Goal: Task Accomplishment & Management: Use online tool/utility

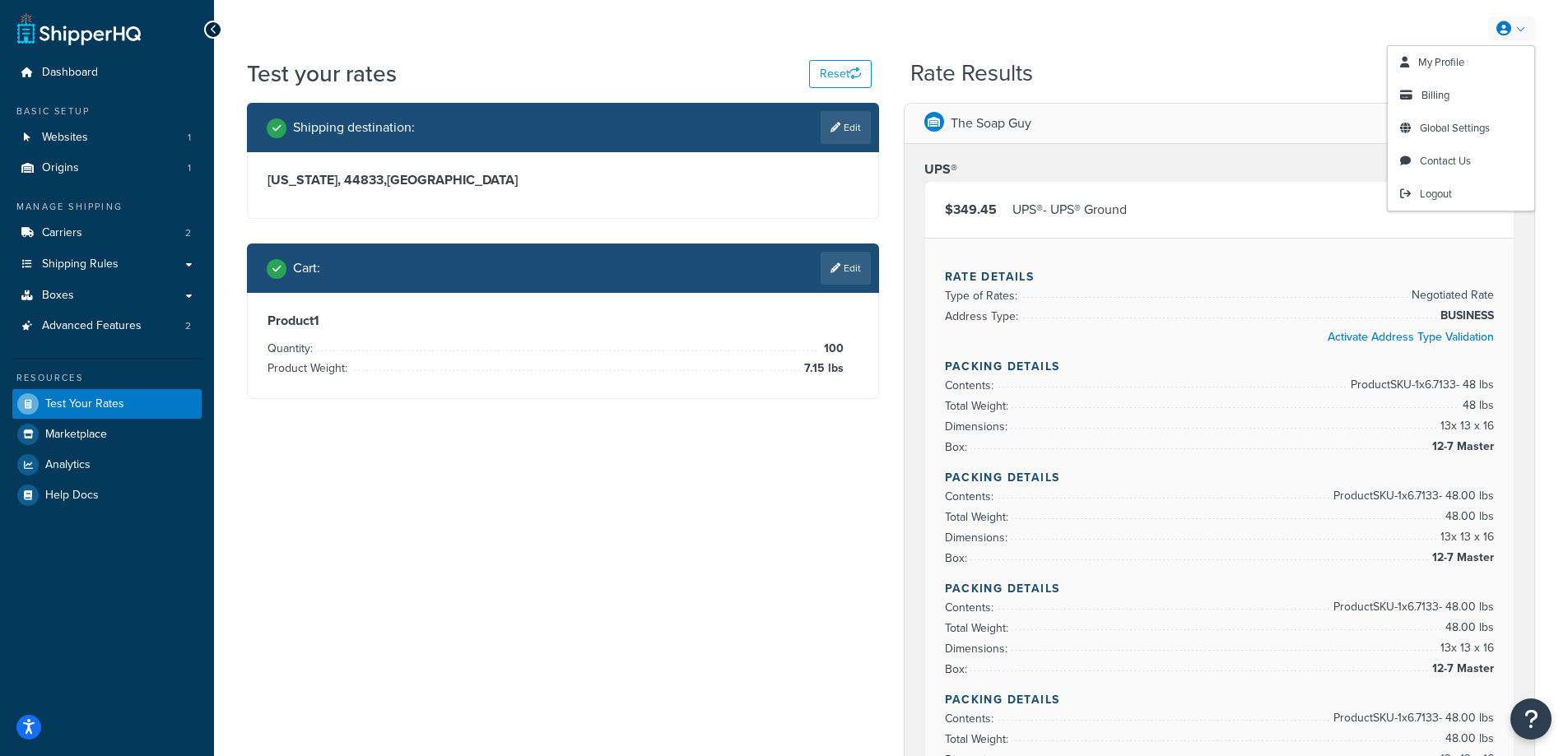
click at [1506, 24] on icon at bounding box center [1503, 28] width 15 height 15
click at [1428, 200] on span "Logout" at bounding box center [1435, 194] width 32 height 15
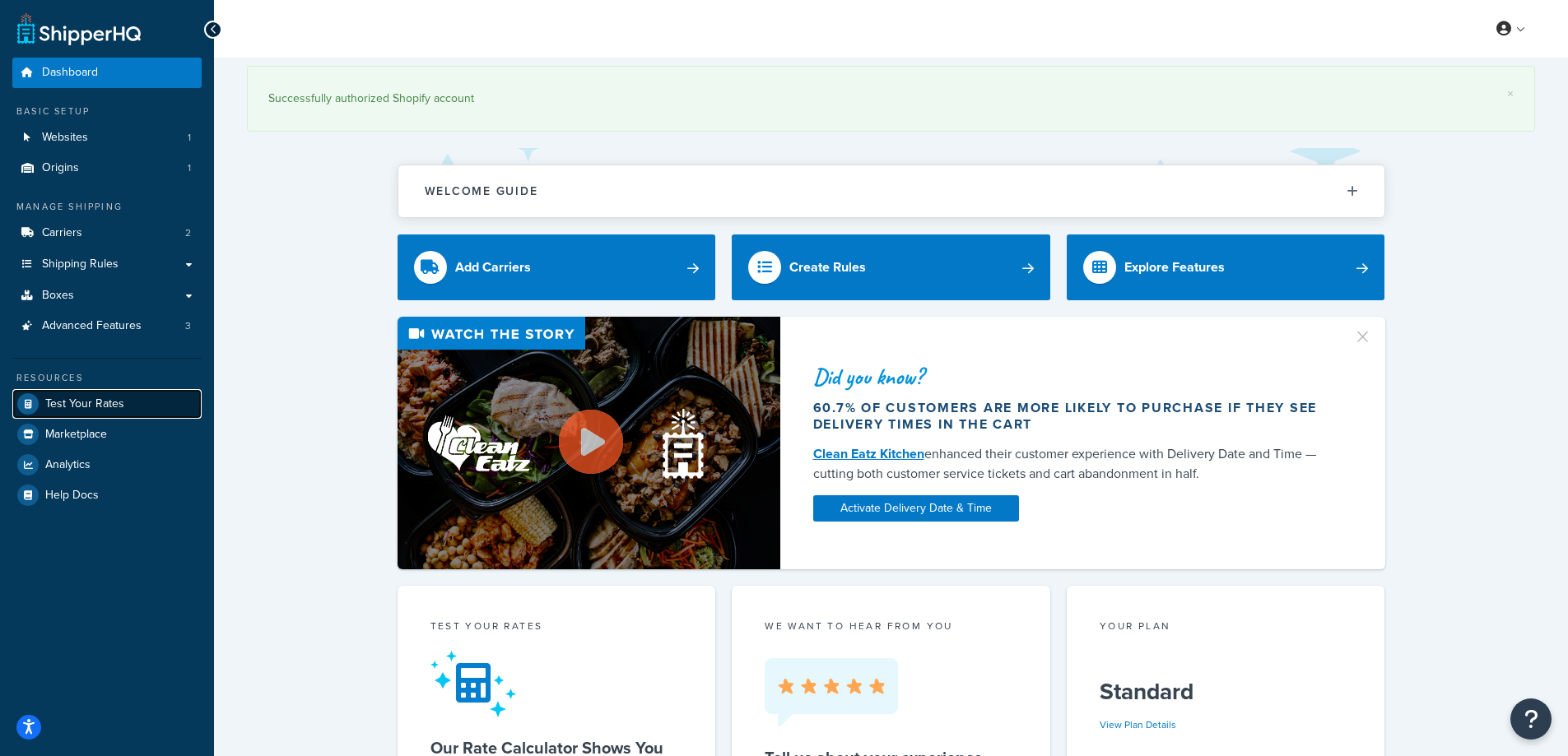
click at [92, 399] on span "Test Your Rates" at bounding box center [85, 404] width 79 height 14
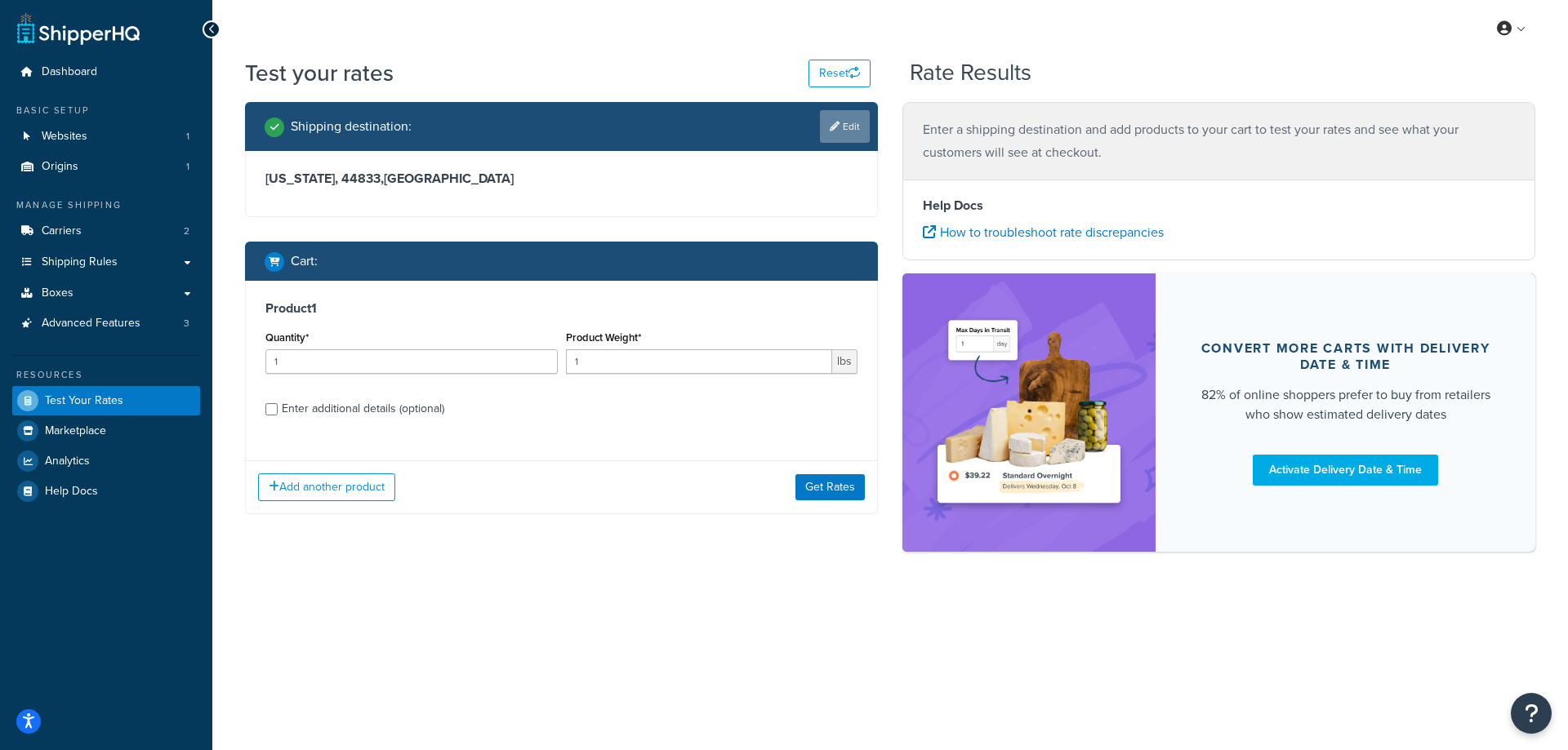
click at [846, 126] on link "Edit" at bounding box center [845, 126] width 49 height 32
select select "OH"
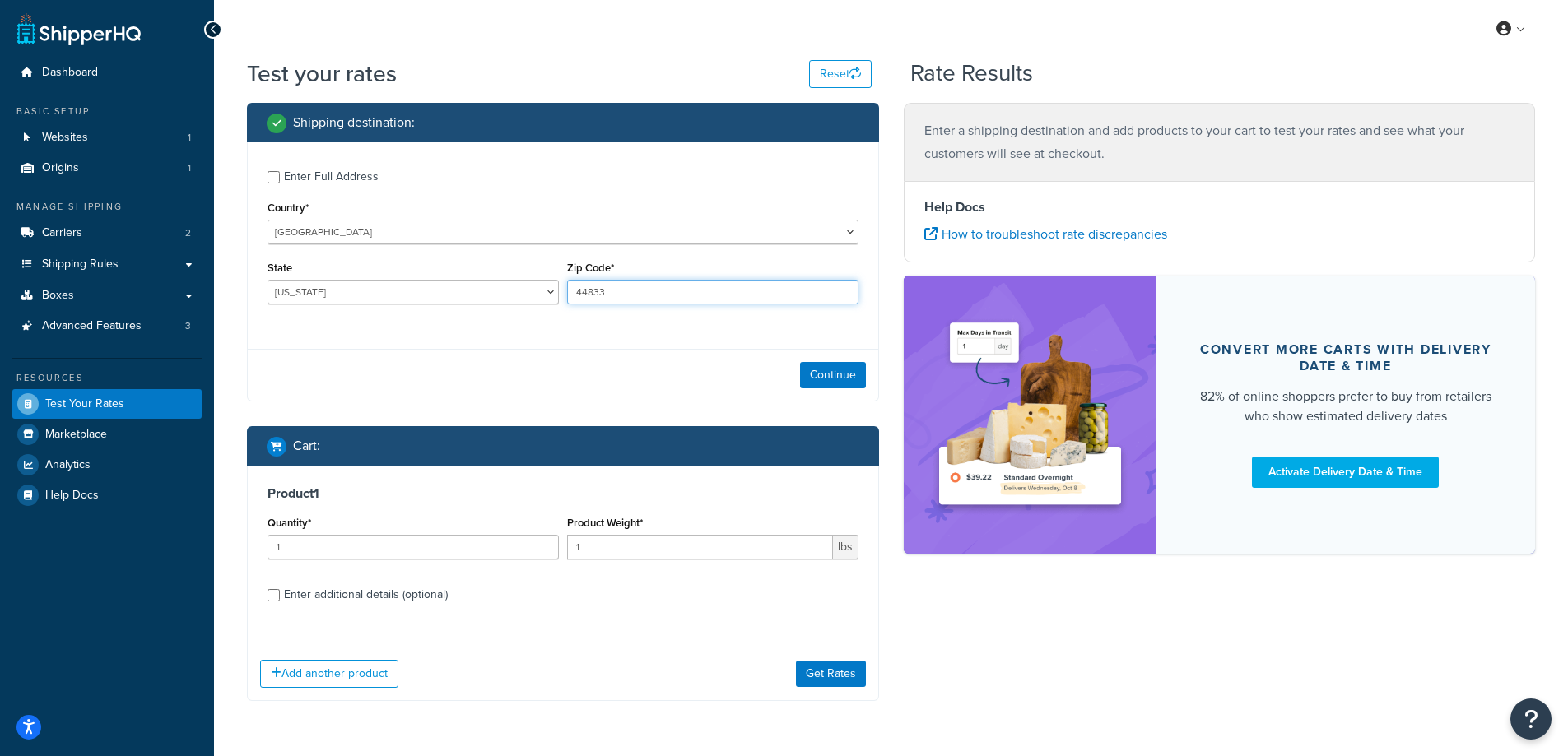
drag, startPoint x: 638, startPoint y: 288, endPoint x: 570, endPoint y: 289, distance: 68.0
click at [570, 289] on input "44833" at bounding box center [712, 292] width 291 height 25
paste input "75134"
type input "75134"
click at [471, 329] on div "Enter Full Address Country* [GEOGRAPHIC_DATA] [GEOGRAPHIC_DATA] [GEOGRAPHIC_DAT…" at bounding box center [563, 239] width 630 height 194
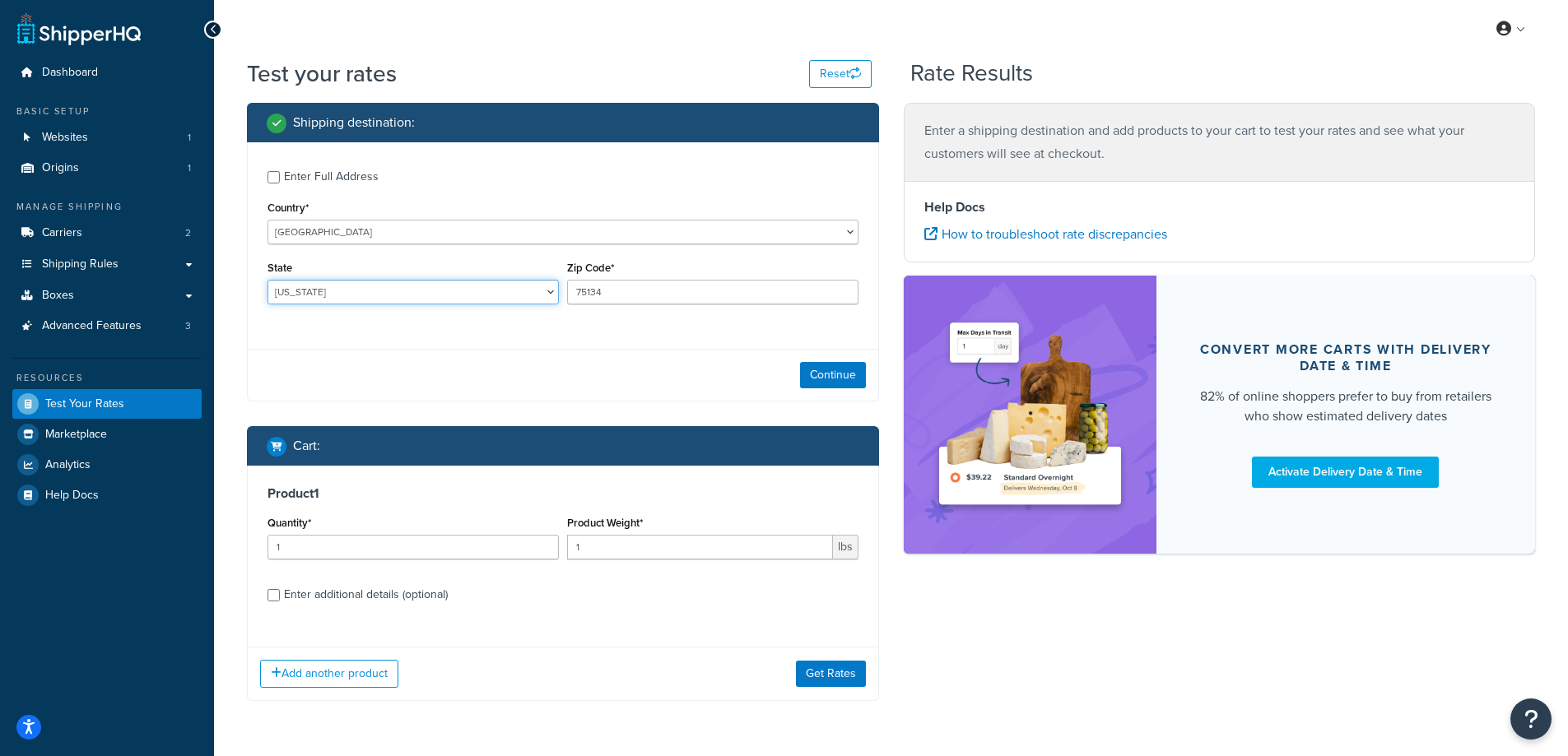
drag, startPoint x: 320, startPoint y: 289, endPoint x: 273, endPoint y: 285, distance: 47.2
click at [273, 285] on select "[US_STATE] [US_STATE] [US_STATE] [US_STATE] [US_STATE] Armed Forces Americas Ar…" at bounding box center [413, 292] width 291 height 25
select select "[GEOGRAPHIC_DATA]"
click at [268, 280] on select "[US_STATE] [US_STATE] [US_STATE] [US_STATE] [US_STATE] Armed Forces Americas Ar…" at bounding box center [413, 292] width 291 height 25
click at [480, 325] on div "Enter Full Address Country* [GEOGRAPHIC_DATA] [GEOGRAPHIC_DATA] [GEOGRAPHIC_DAT…" at bounding box center [563, 239] width 630 height 194
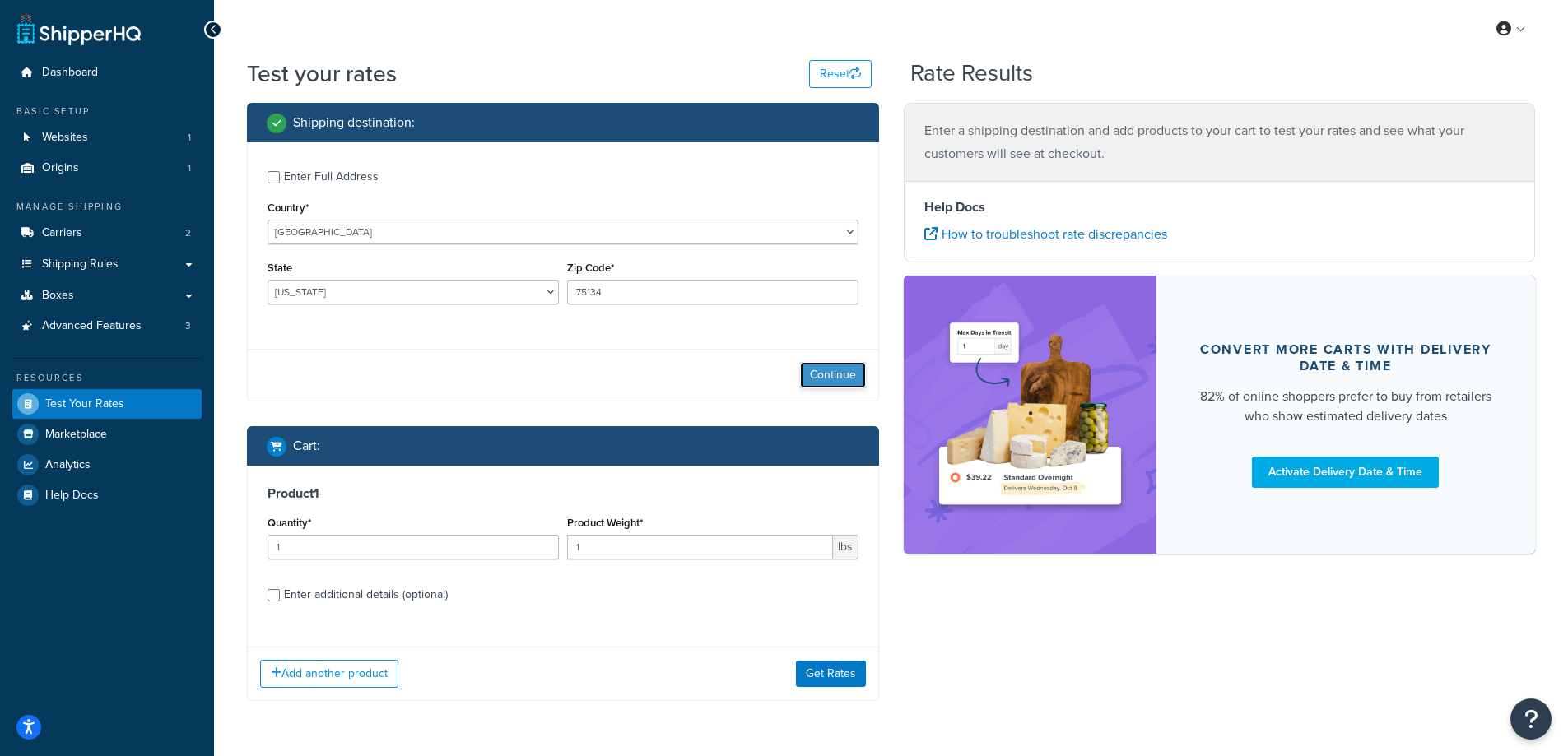
click at [813, 374] on button "Continue" at bounding box center [832, 375] width 66 height 27
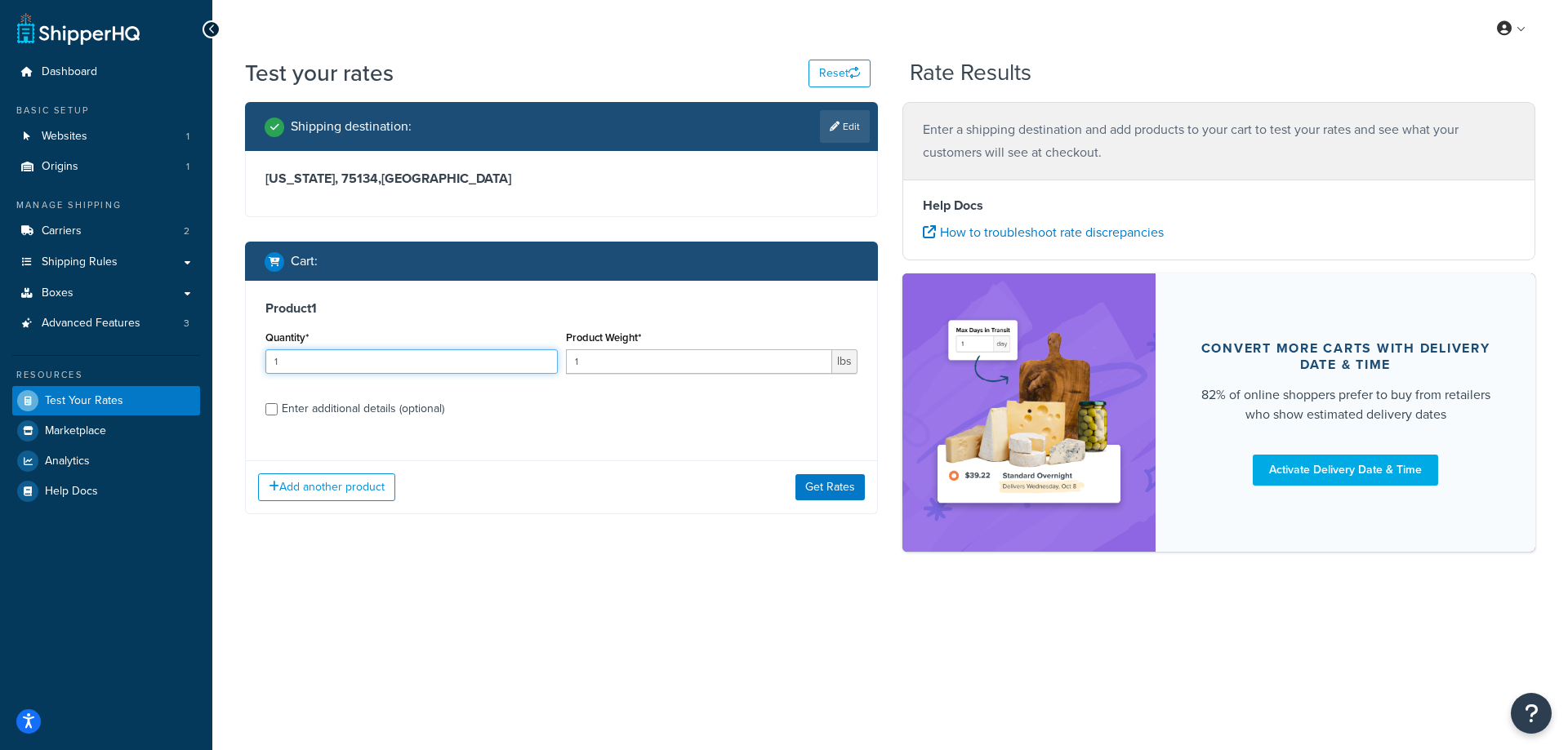
drag, startPoint x: 343, startPoint y: 364, endPoint x: 262, endPoint y: 364, distance: 81.0
click at [262, 364] on div "Quantity* 1" at bounding box center [411, 357] width 301 height 60
type input "100"
drag, startPoint x: 600, startPoint y: 363, endPoint x: 563, endPoint y: 363, distance: 37.0
click at [563, 363] on div "Product Weight* 1 lbs" at bounding box center [712, 357] width 301 height 60
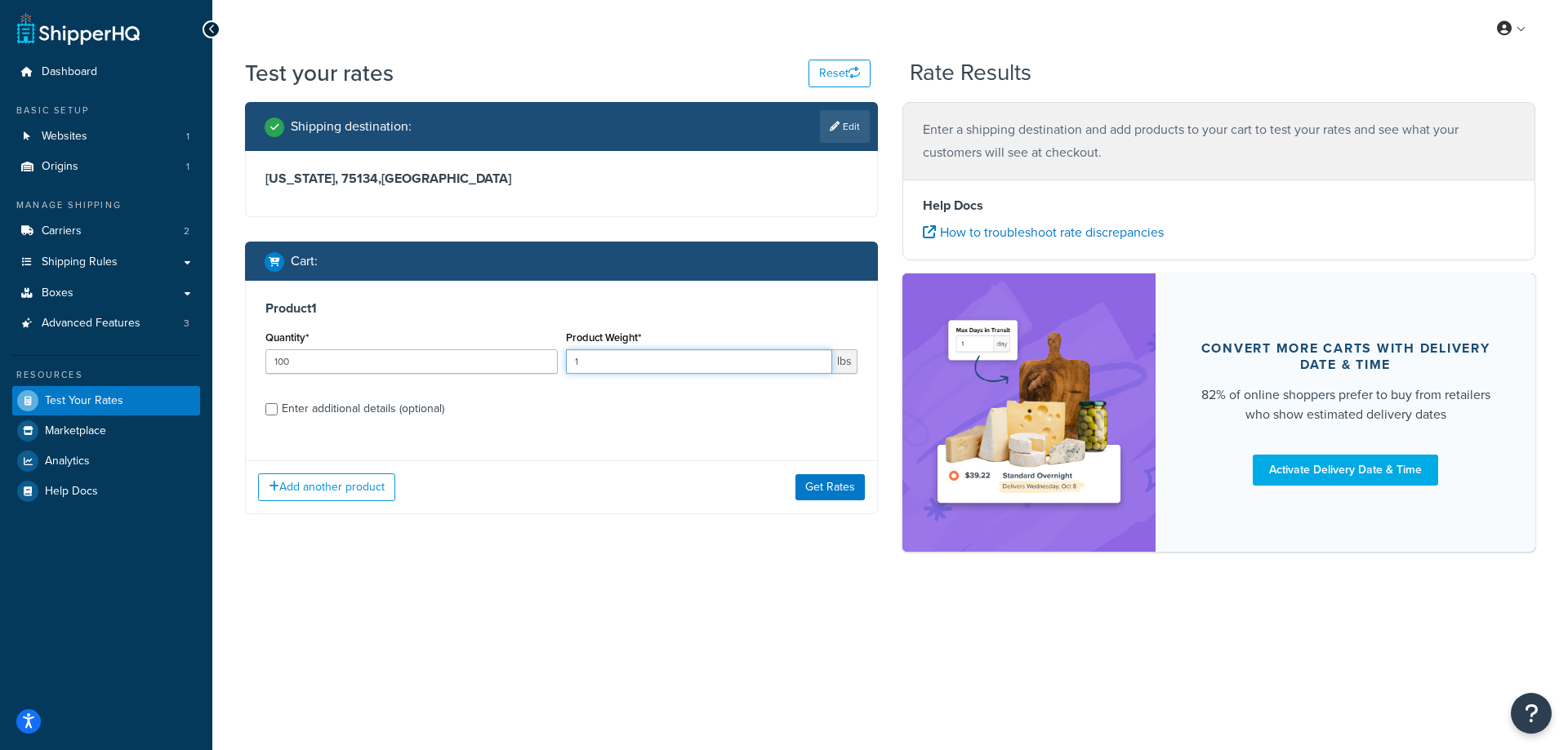
paste input "0.04"
type input "0.04"
click at [822, 490] on button "Get Rates" at bounding box center [830, 487] width 69 height 26
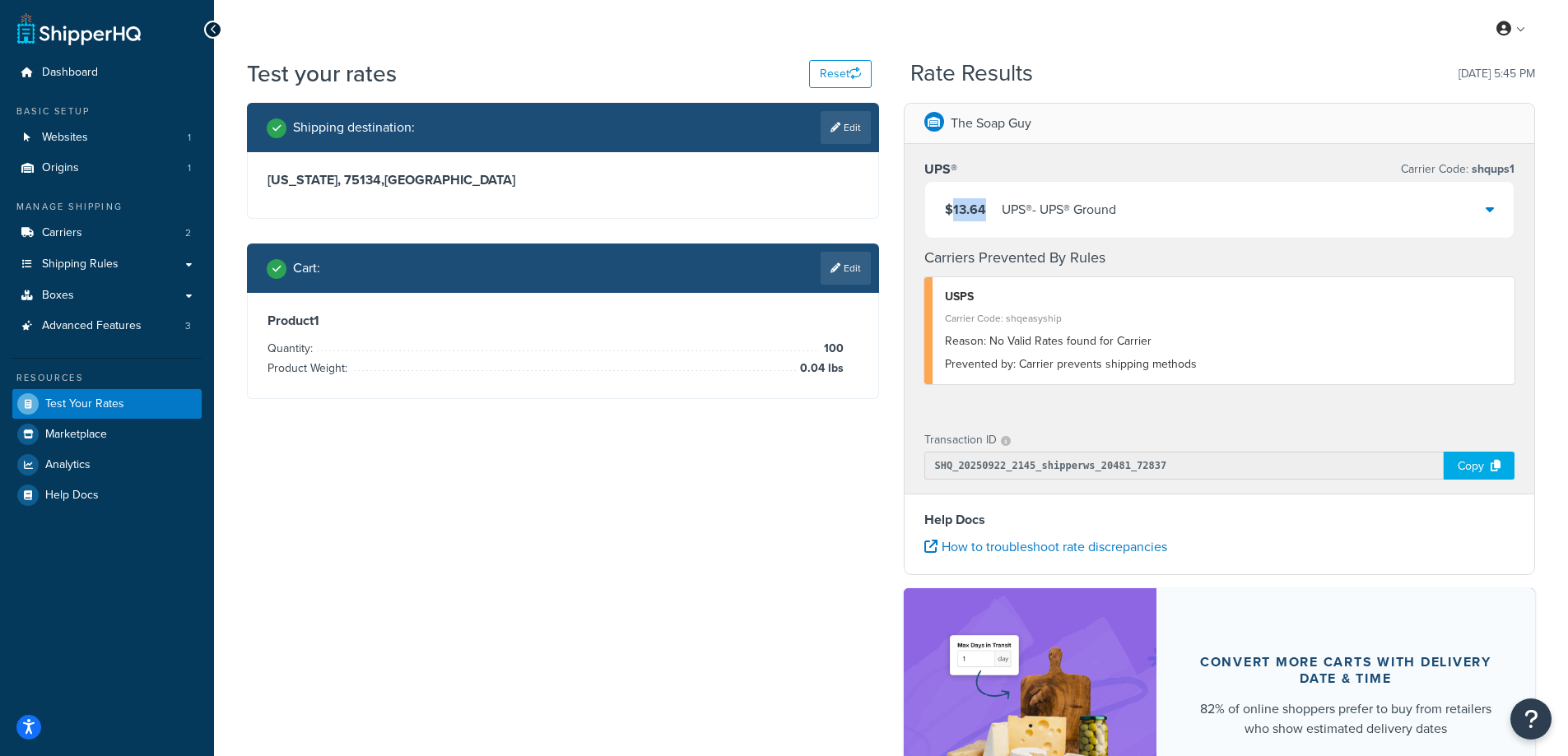
drag, startPoint x: 989, startPoint y: 209, endPoint x: 949, endPoint y: 203, distance: 40.4
click at [949, 203] on div "$13.64 UPS® - UPS® Ground" at bounding box center [1030, 209] width 171 height 23
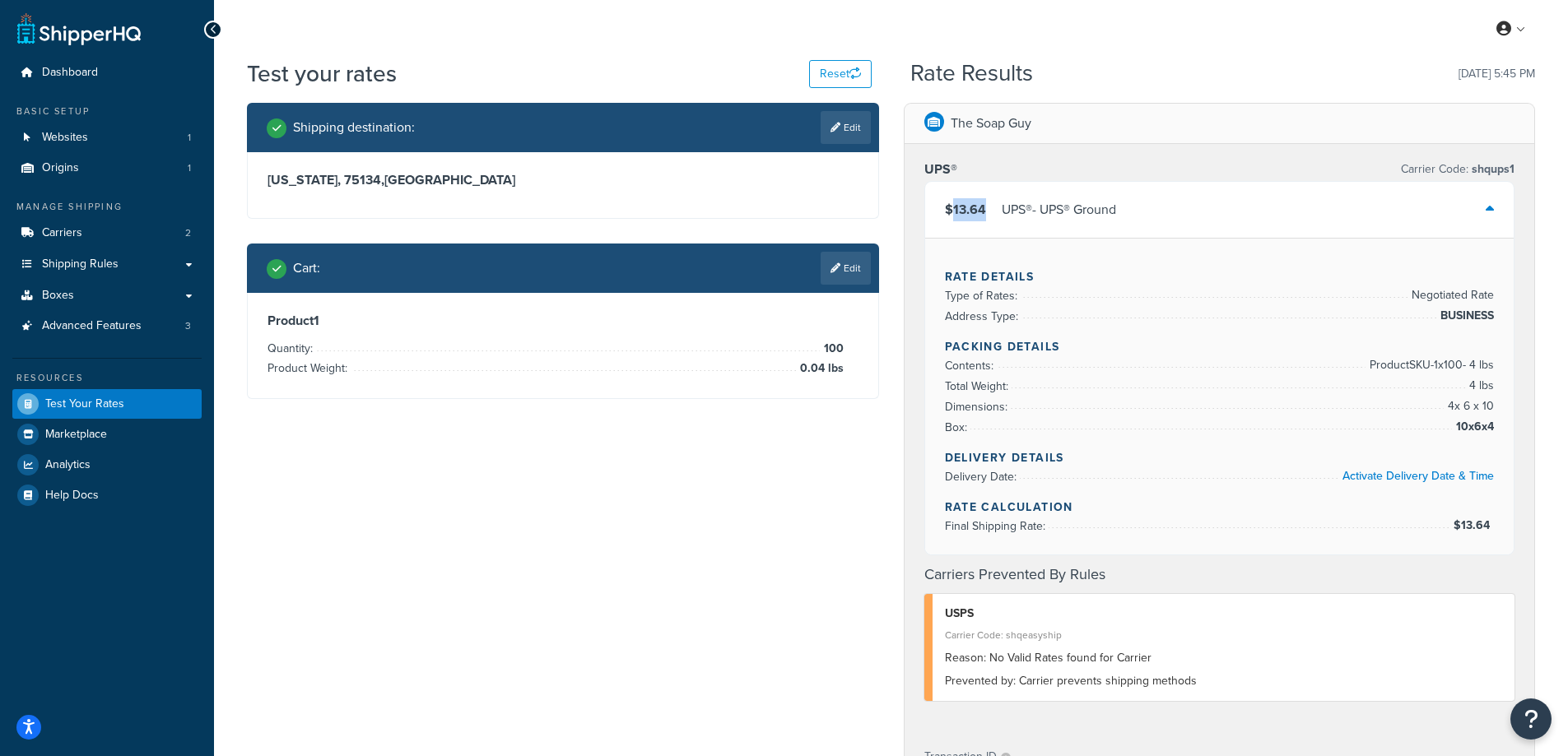
copy span "13.64"
